Goal: Task Accomplishment & Management: Complete application form

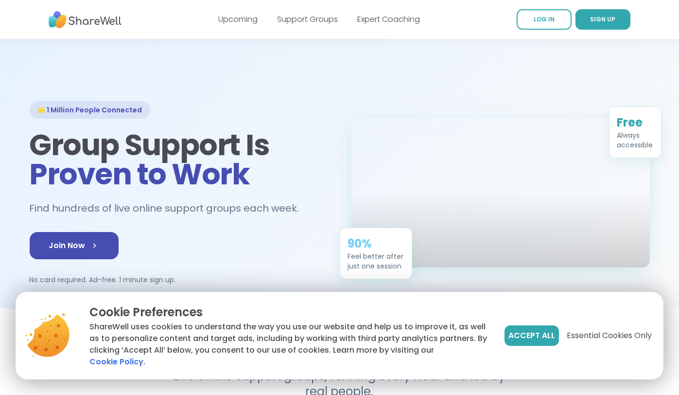
drag, startPoint x: 323, startPoint y: 149, endPoint x: 541, endPoint y: 69, distance: 232.9
click at [452, 69] on div at bounding box center [339, 181] width 679 height 284
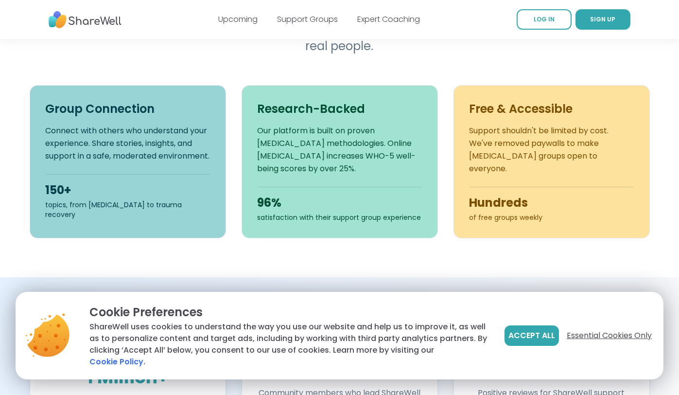
click at [452, 255] on span "Essential Cookies Only" at bounding box center [609, 335] width 85 height 12
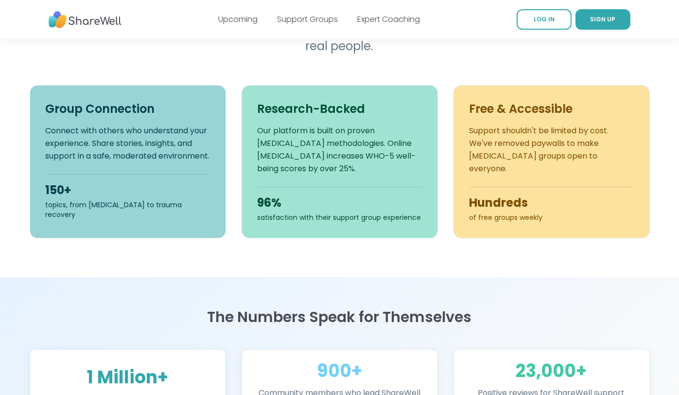
scroll to position [0, 0]
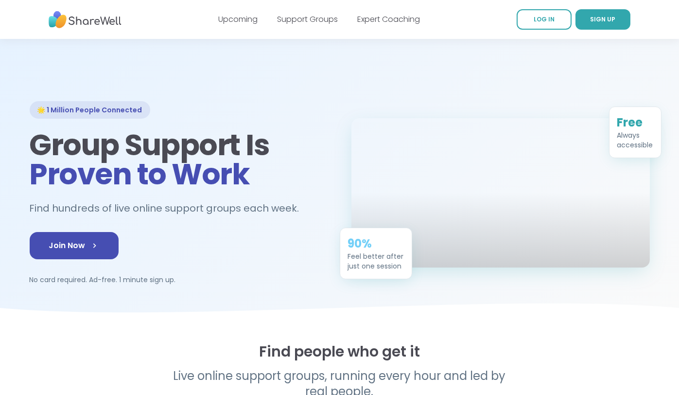
click at [100, 20] on img at bounding box center [85, 19] width 73 height 27
click at [93, 18] on img at bounding box center [85, 19] width 73 height 27
click at [452, 15] on span "SIGN UP" at bounding box center [602, 19] width 25 height 8
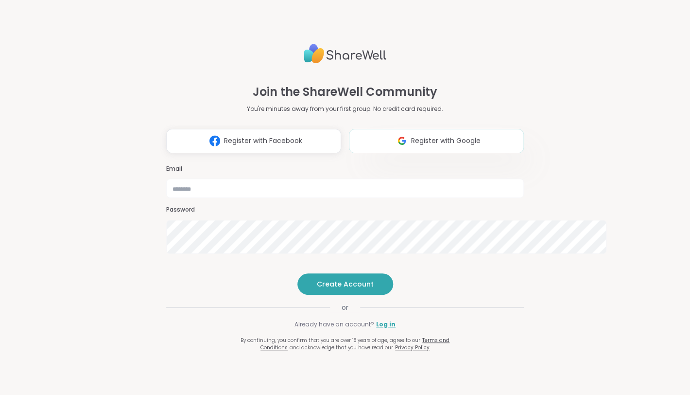
click at [411, 136] on span "Register with Google" at bounding box center [445, 141] width 69 height 10
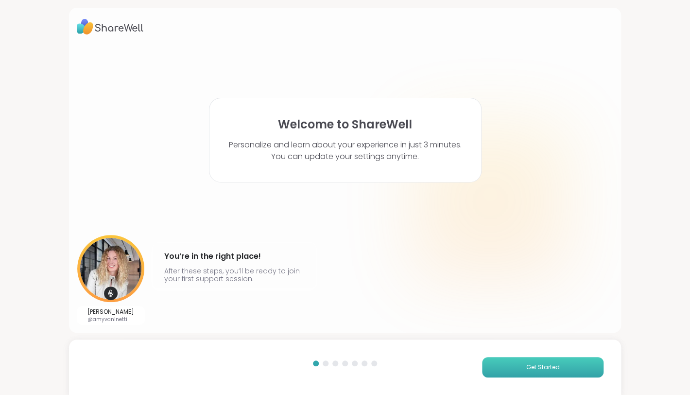
click at [482, 357] on button "Get Started" at bounding box center [542, 367] width 121 height 20
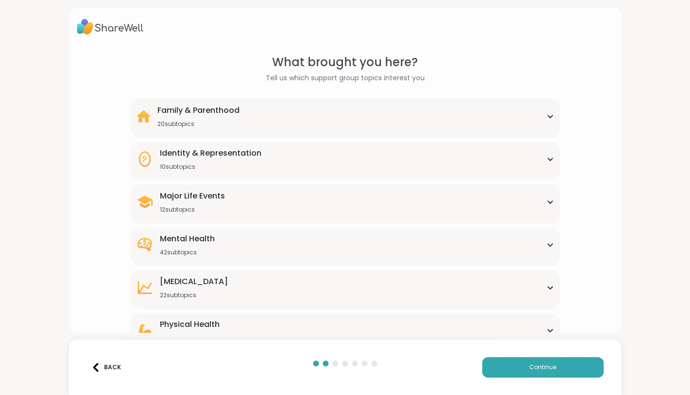
click at [546, 161] on icon at bounding box center [550, 158] width 8 height 5
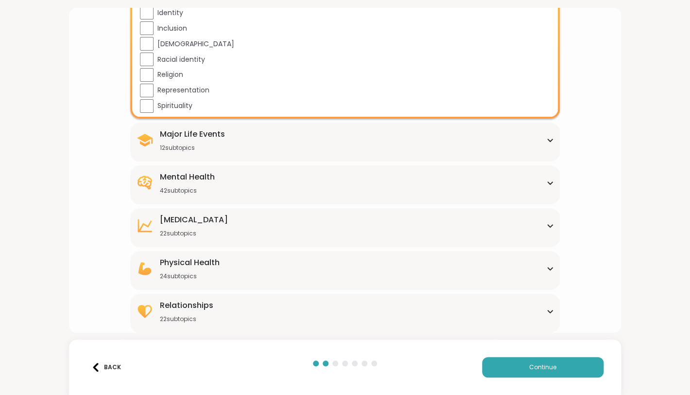
scroll to position [99, 0]
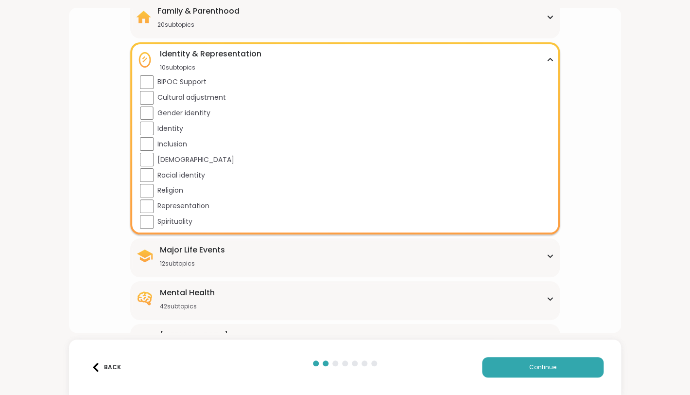
click at [217, 71] on div "10 subtopics" at bounding box center [210, 68] width 102 height 8
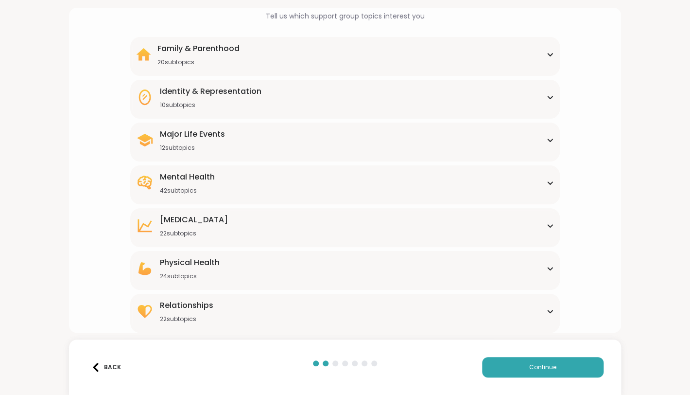
click at [221, 152] on div "12 subtopics" at bounding box center [191, 148] width 65 height 8
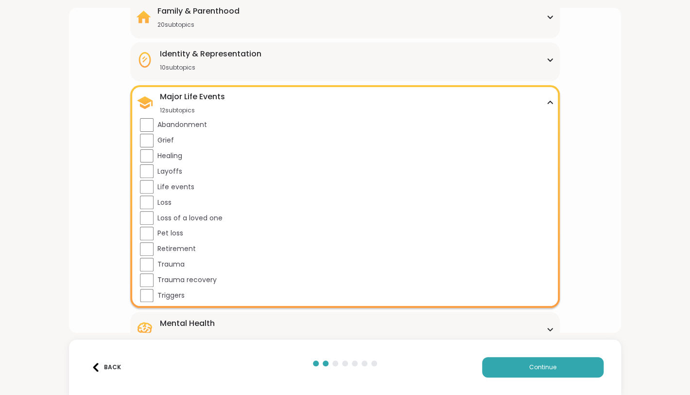
scroll to position [337, 0]
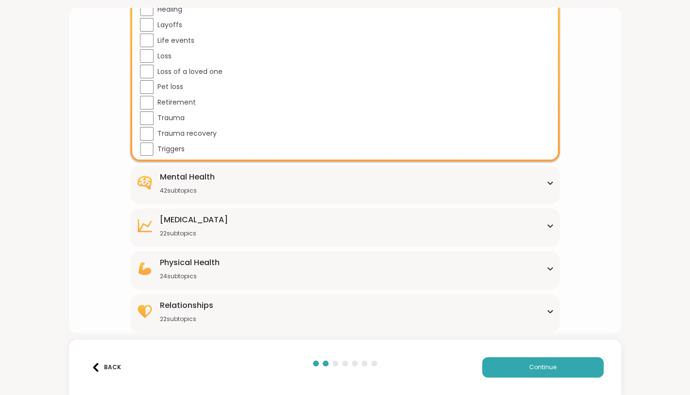
click at [217, 138] on span "Trauma recovery" at bounding box center [186, 133] width 59 height 10
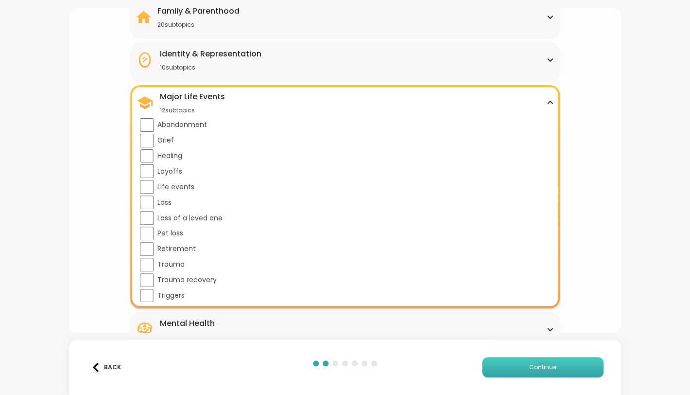
click at [529, 363] on span "Continue" at bounding box center [542, 367] width 27 height 9
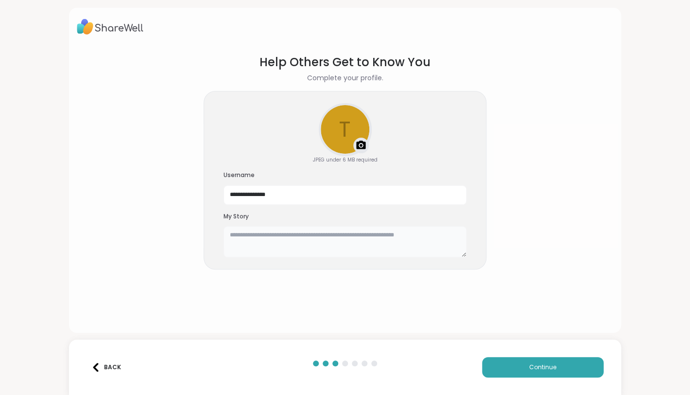
click at [226, 257] on textarea at bounding box center [345, 241] width 243 height 31
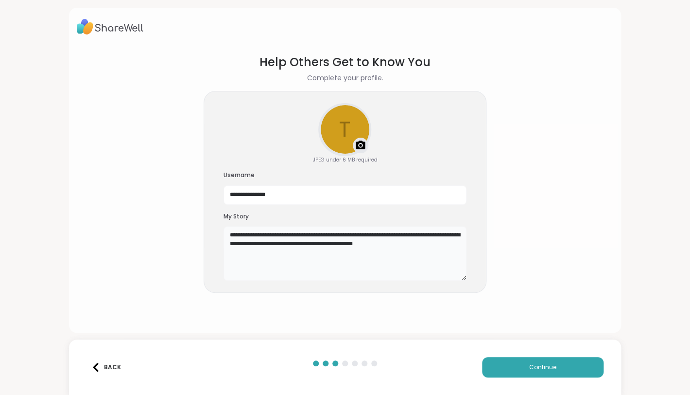
scroll to position [40, 0]
type textarea "**********"
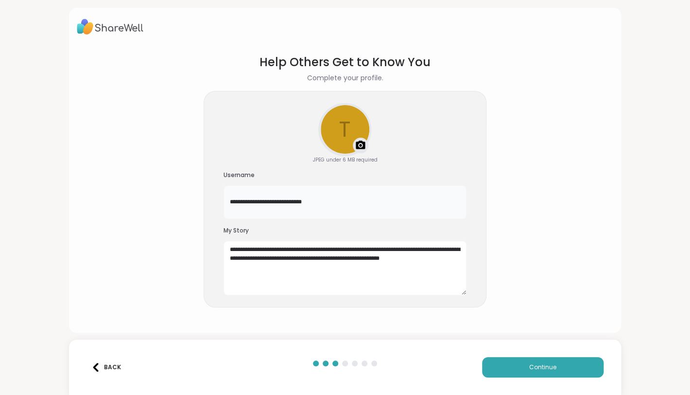
scroll to position [0, 0]
click at [435, 185] on input "**********" at bounding box center [345, 202] width 243 height 34
type input "**********"
click at [344, 246] on textarea "**********" at bounding box center [345, 268] width 243 height 54
click at [348, 245] on textarea "**********" at bounding box center [345, 268] width 243 height 54
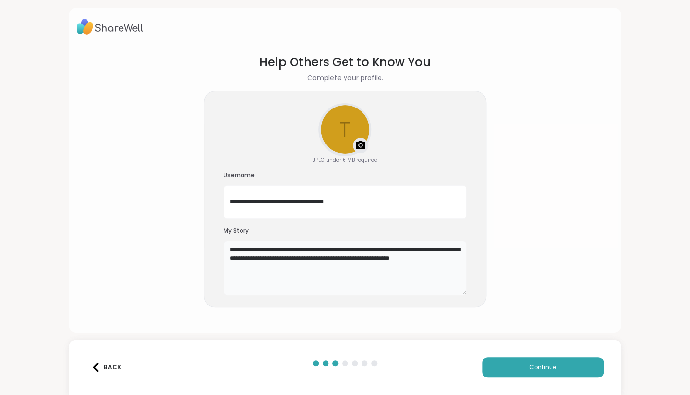
scroll to position [40, 0]
type textarea "**********"
click at [529, 363] on span "Continue" at bounding box center [542, 367] width 27 height 9
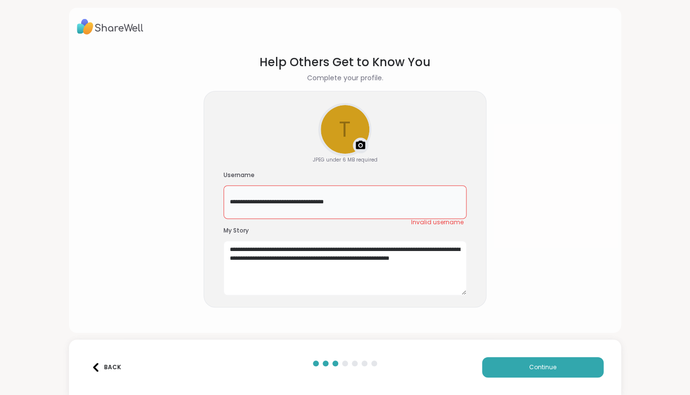
scroll to position [0, 0]
drag, startPoint x: 436, startPoint y: 174, endPoint x: 166, endPoint y: 165, distance: 270.4
click at [166, 165] on section "**********" at bounding box center [345, 185] width 536 height 279
type input "*"
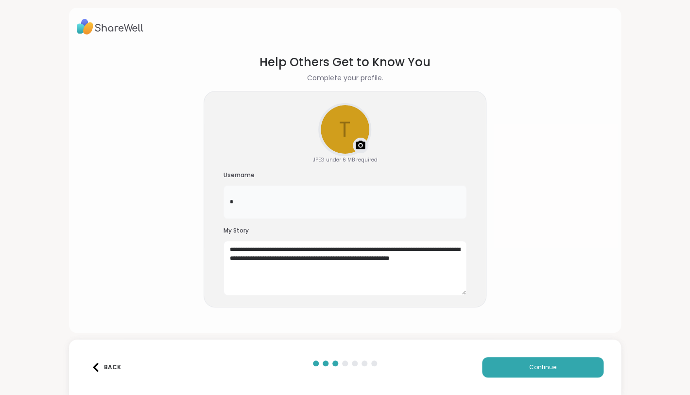
type input "*"
click at [529, 363] on span "Continue" at bounding box center [542, 367] width 27 height 9
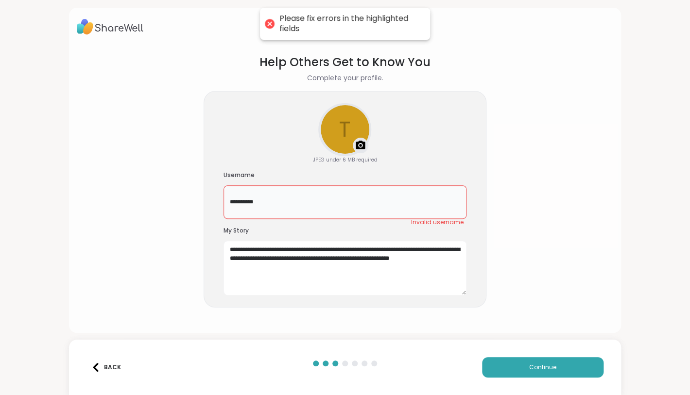
drag, startPoint x: 245, startPoint y: 164, endPoint x: 258, endPoint y: 166, distance: 13.3
click at [245, 185] on input "*********" at bounding box center [345, 202] width 243 height 34
drag, startPoint x: 257, startPoint y: 177, endPoint x: 248, endPoint y: 174, distance: 9.2
click at [257, 185] on input "*********" at bounding box center [345, 202] width 243 height 34
click at [245, 185] on input "*********" at bounding box center [345, 202] width 243 height 34
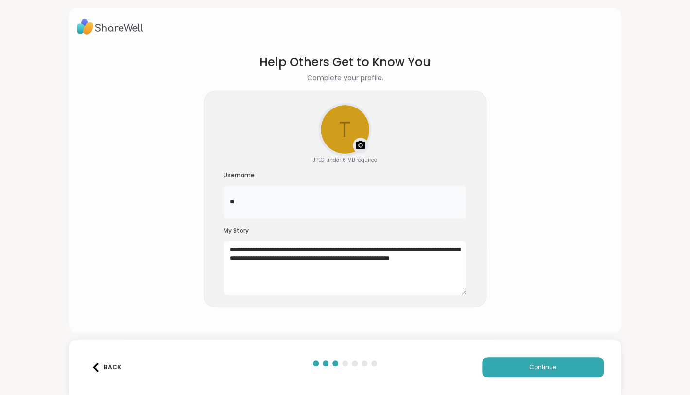
type input "*"
type input "********"
click at [489, 357] on button "Continue" at bounding box center [542, 367] width 121 height 20
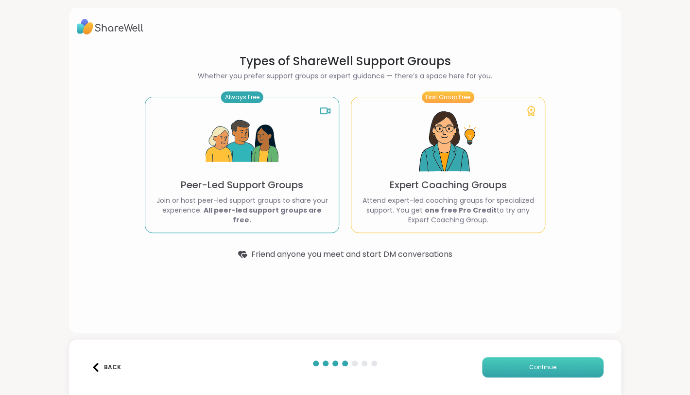
click at [529, 363] on span "Continue" at bounding box center [542, 367] width 27 height 9
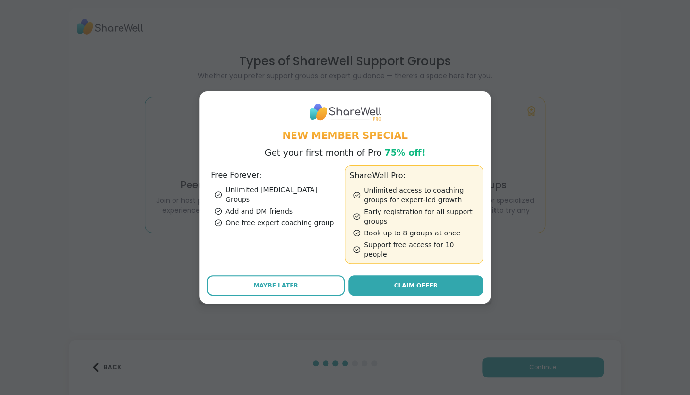
click at [567, 70] on div "New Member Special Get your first month of Pro 75% off! Free Forever: Unlimited…" at bounding box center [345, 197] width 678 height 395
click at [554, 95] on div "New Member Special Get your first month of Pro 75% off! Free Forever: Unlimited…" at bounding box center [345, 197] width 678 height 395
click at [254, 290] on span "Maybe Later" at bounding box center [276, 285] width 45 height 9
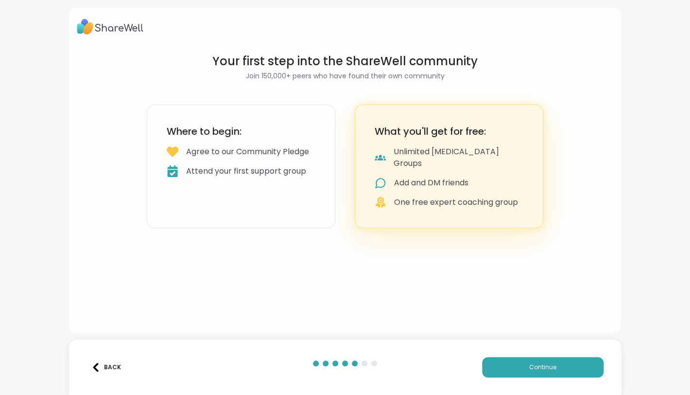
click at [386, 189] on icon at bounding box center [381, 183] width 12 height 12
click at [529, 363] on span "Continue" at bounding box center [542, 367] width 27 height 9
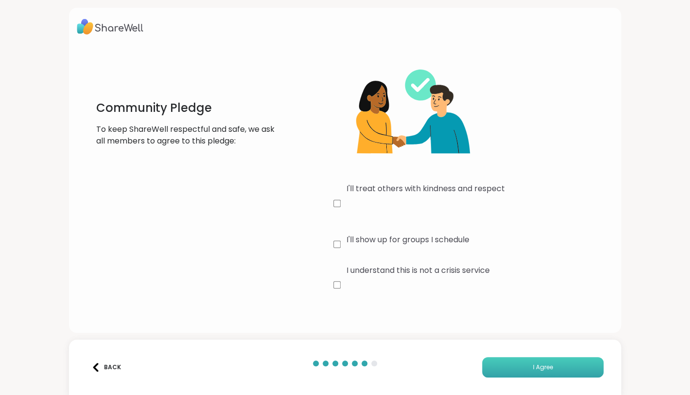
click at [533, 363] on span "I Agree" at bounding box center [543, 367] width 20 height 9
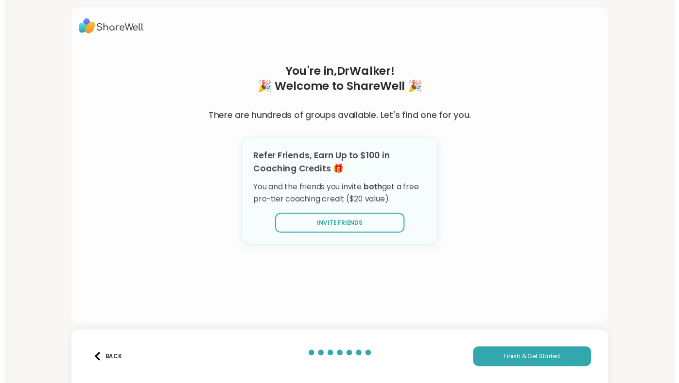
scroll to position [144, 0]
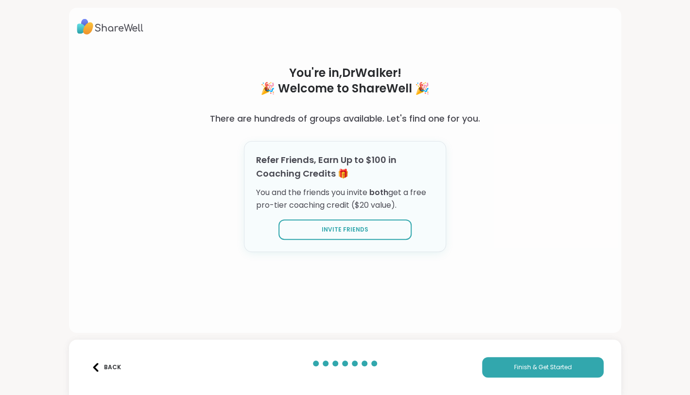
drag, startPoint x: 314, startPoint y: 210, endPoint x: 146, endPoint y: 111, distance: 194.9
click at [177, 111] on div "You're in, DrWalker ! 🎉 Welcome to ShareWell 🎉 There are hundreds of groups ava…" at bounding box center [345, 185] width 337 height 279
click at [382, 240] on button "Invite Friends" at bounding box center [344, 229] width 133 height 20
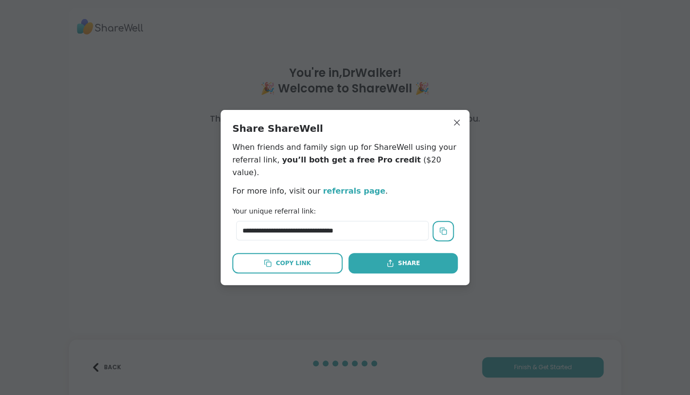
drag, startPoint x: 277, startPoint y: 147, endPoint x: 228, endPoint y: 118, distance: 57.8
click at [232, 141] on p "When friends and family sign up for ShareWell using your referral link, you’ll …" at bounding box center [344, 160] width 225 height 38
click at [439, 235] on icon at bounding box center [443, 231] width 8 height 8
click at [388, 266] on icon at bounding box center [389, 264] width 5 height 3
drag, startPoint x: 286, startPoint y: 284, endPoint x: 200, endPoint y: 182, distance: 133.5
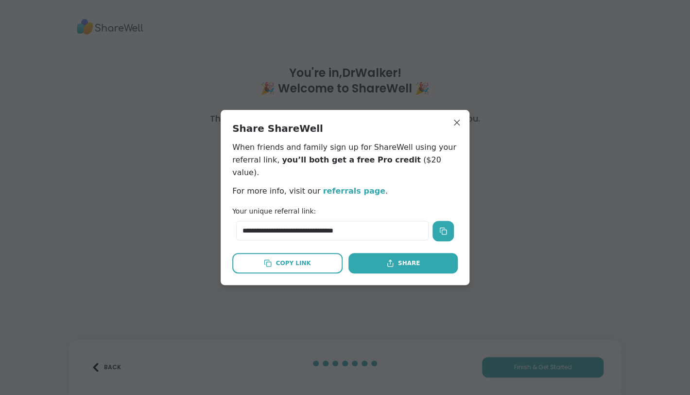
click at [221, 182] on div "**********" at bounding box center [345, 197] width 249 height 175
click at [385, 191] on link "referrals page" at bounding box center [354, 190] width 62 height 9
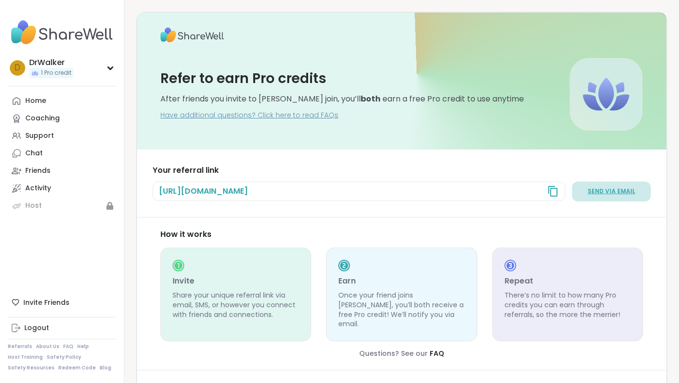
click at [572, 202] on link "Send via email" at bounding box center [611, 192] width 79 height 20
click at [588, 196] on span "Send via email" at bounding box center [612, 192] width 48 height 8
click at [603, 202] on link "Send via email" at bounding box center [611, 192] width 79 height 20
